Goal: Task Accomplishment & Management: Manage account settings

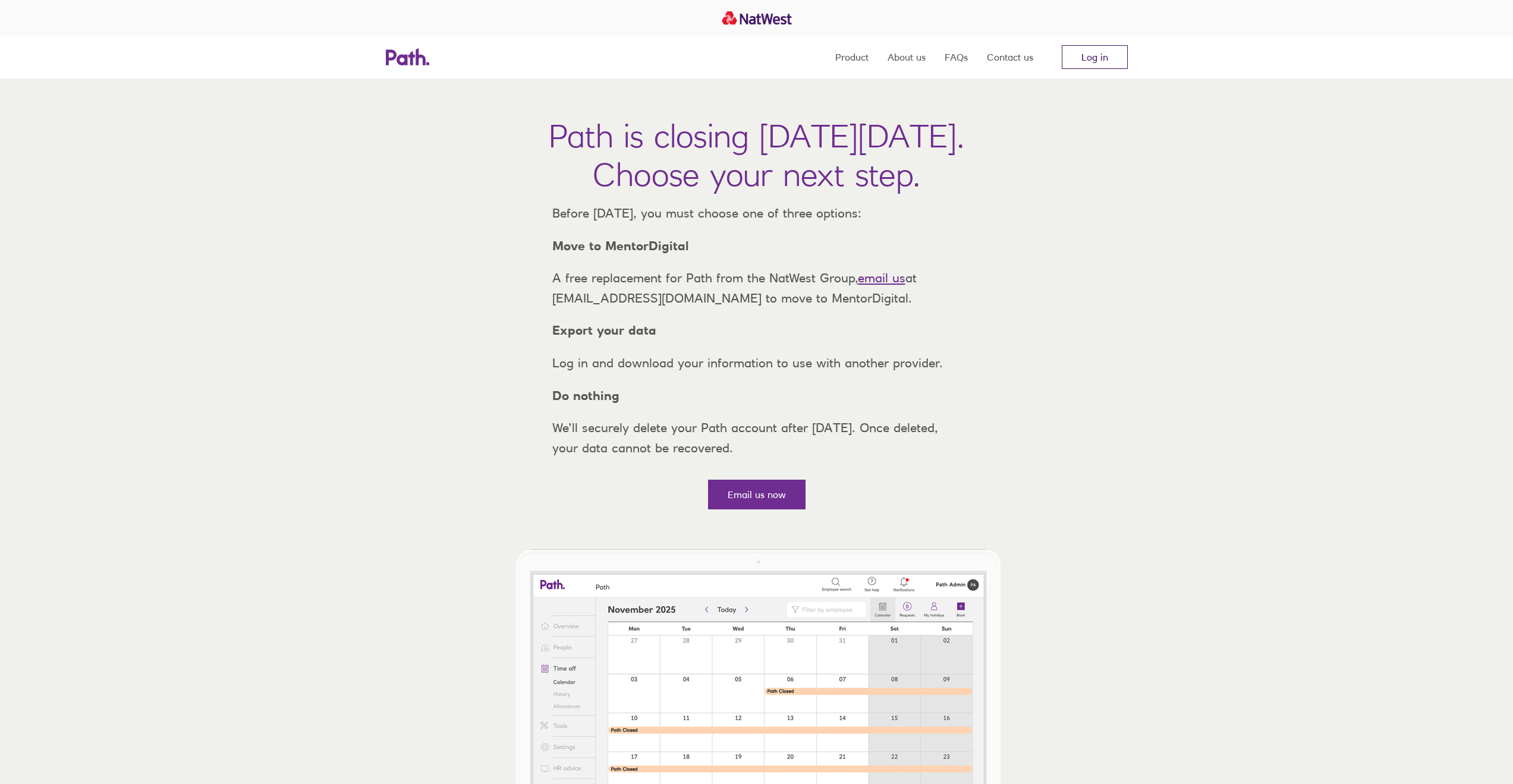
click at [1091, 56] on link "Log in" at bounding box center [1095, 57] width 66 height 24
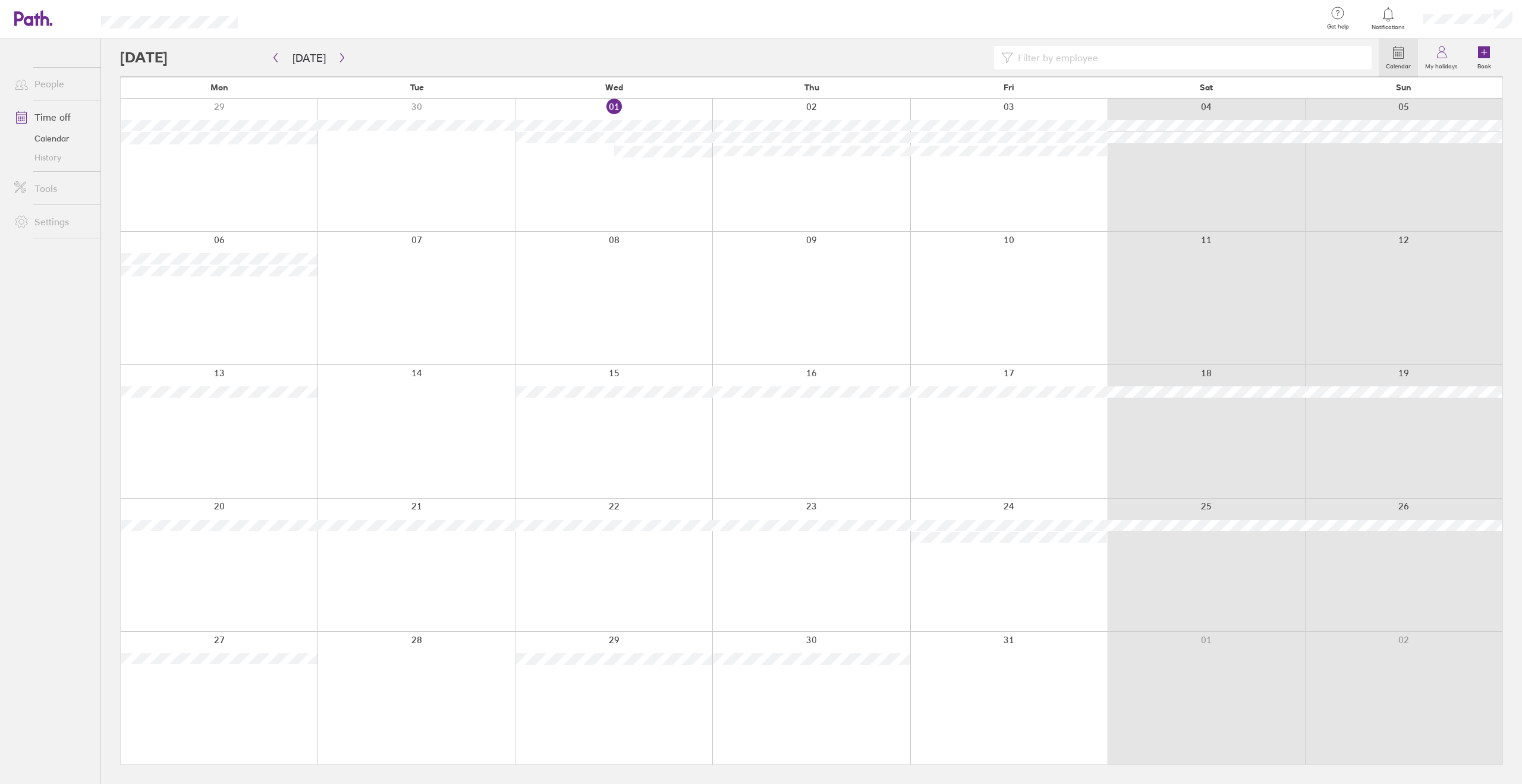
click at [235, 316] on div at bounding box center [219, 297] width 197 height 132
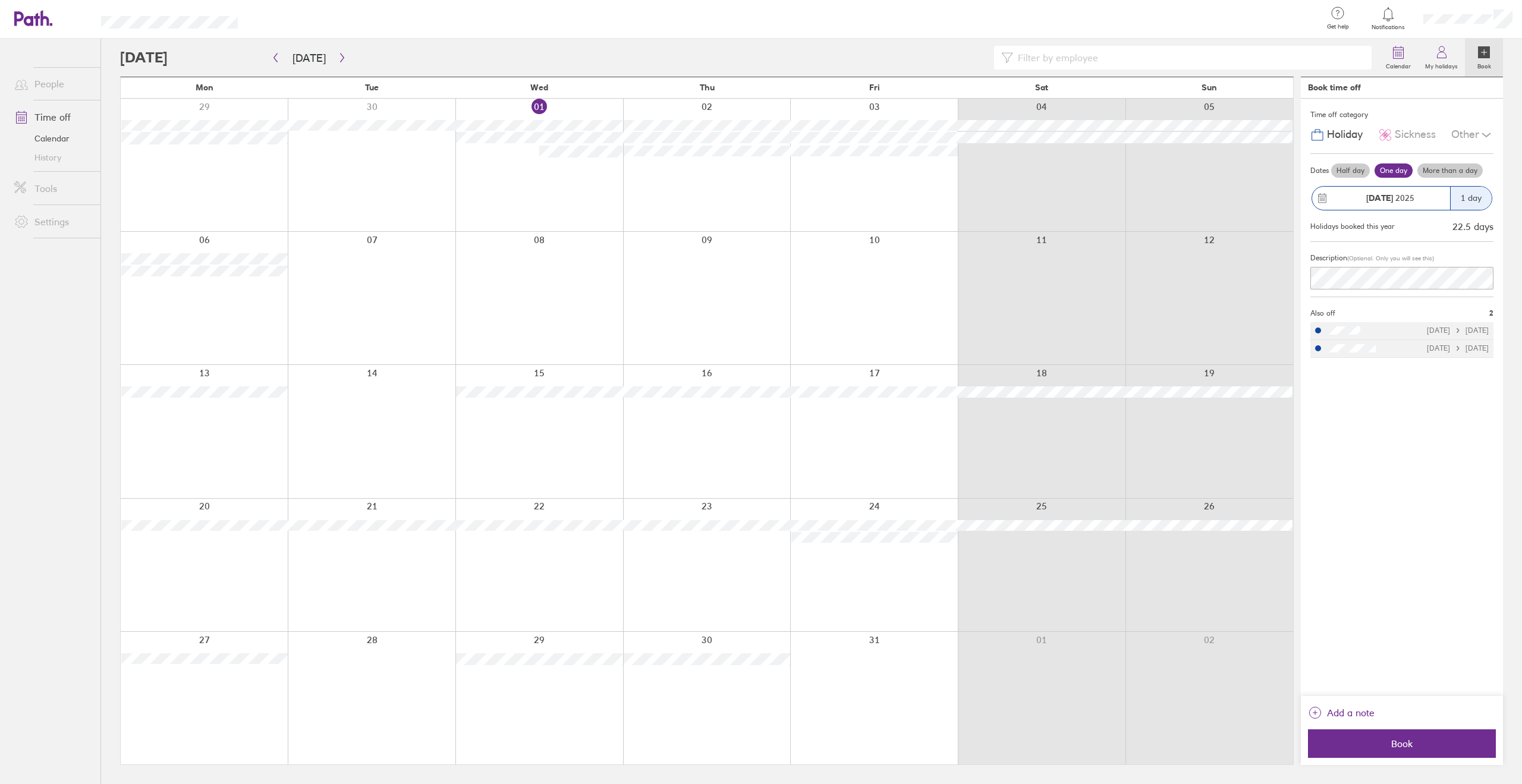
click at [1351, 168] on label "Half day" at bounding box center [1351, 171] width 38 height 14
click at [0, 0] on input "Half day" at bounding box center [0, 0] width 0 height 0
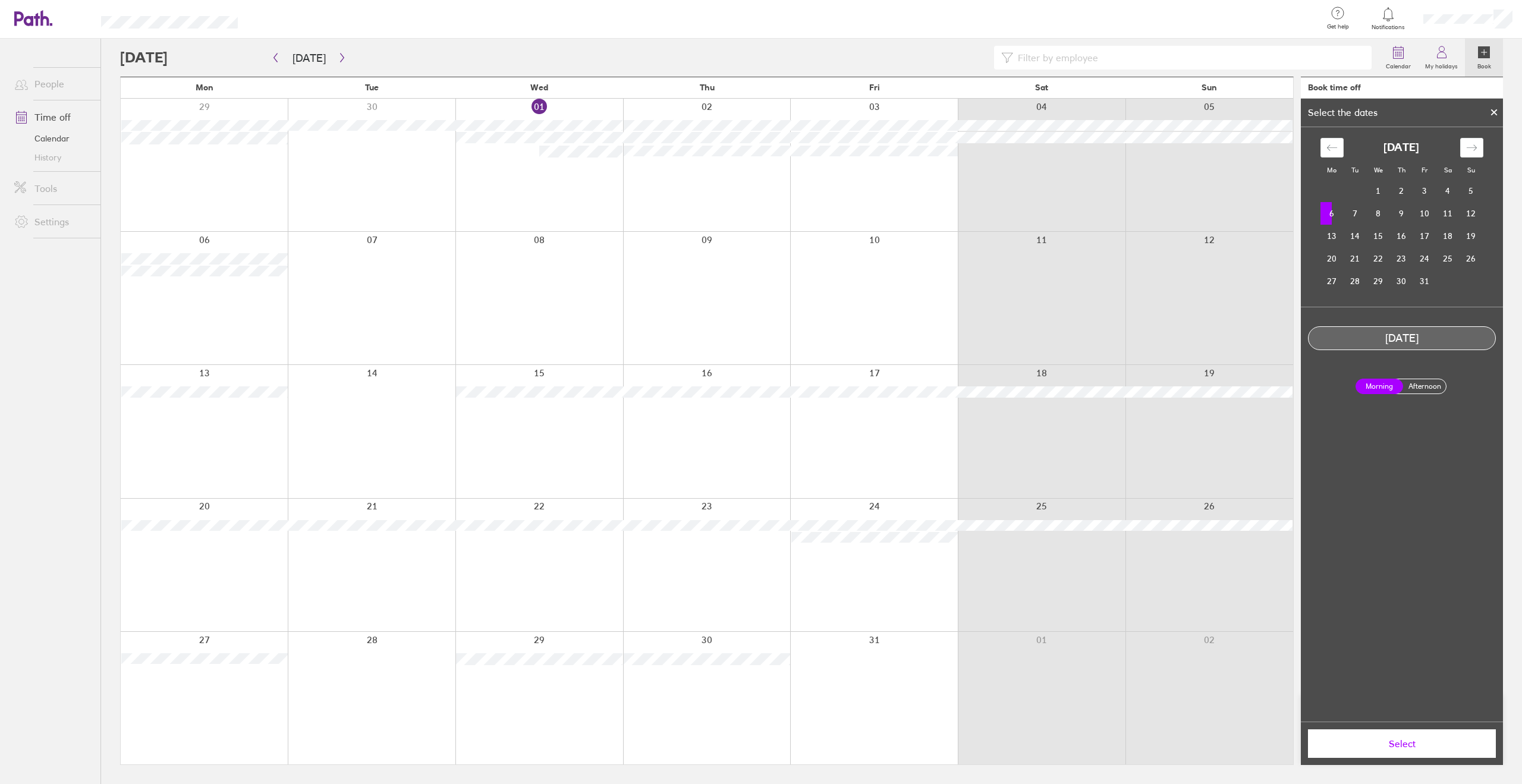
click at [1426, 388] on label "Afternoon" at bounding box center [1424, 386] width 47 height 14
click at [0, 0] on input "Afternoon" at bounding box center [0, 0] width 0 height 0
click at [1435, 740] on span "Select" at bounding box center [1402, 743] width 171 height 11
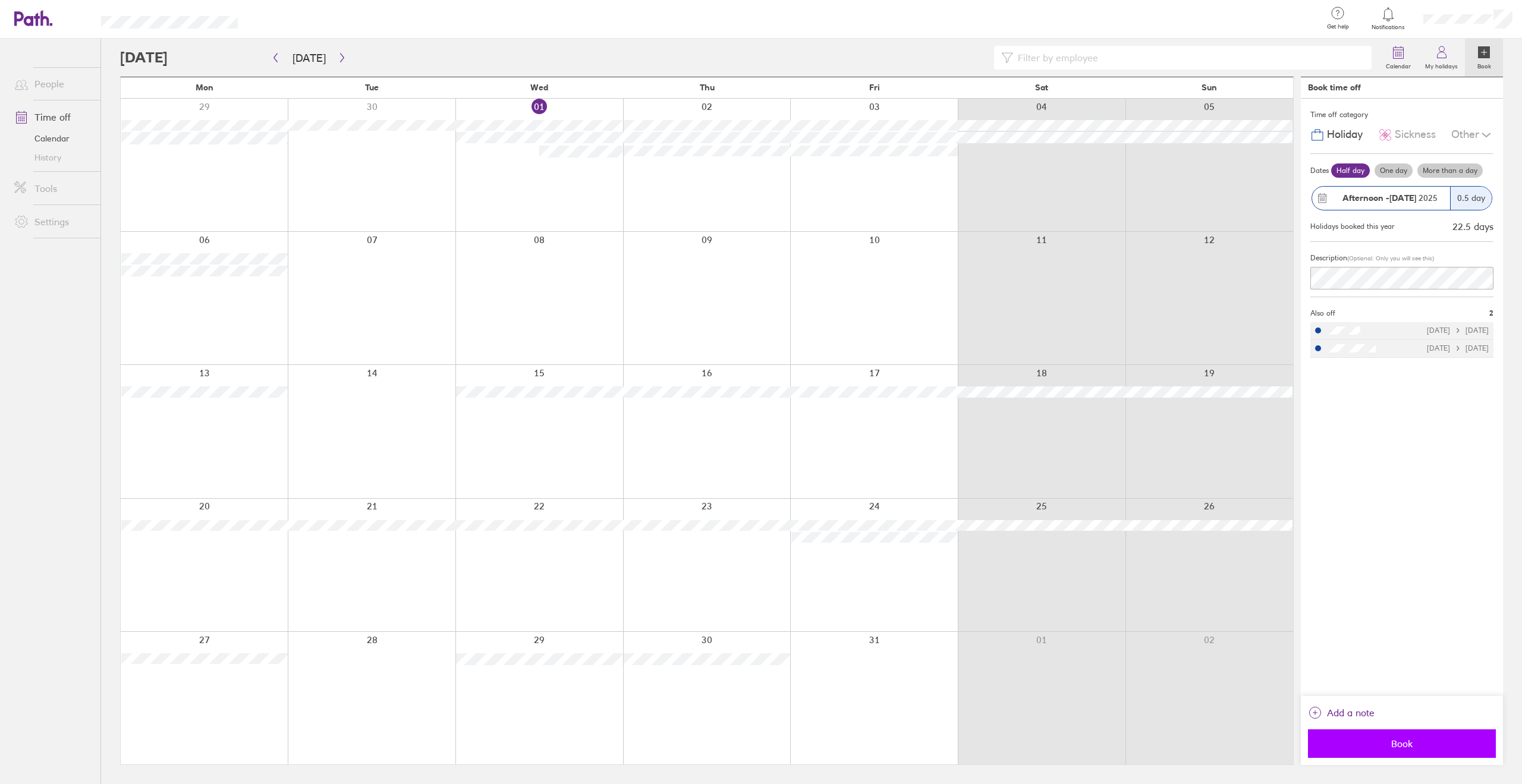
click at [1422, 742] on span "Book" at bounding box center [1402, 743] width 171 height 11
